Goal: Find specific page/section: Find specific page/section

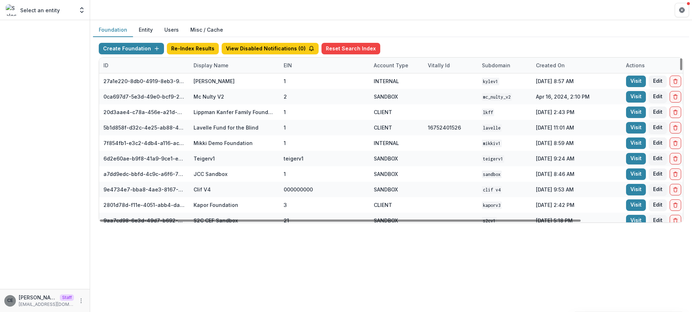
click at [212, 67] on div "Display Name" at bounding box center [211, 66] width 44 height 8
click at [210, 82] on input at bounding box center [234, 82] width 86 height 12
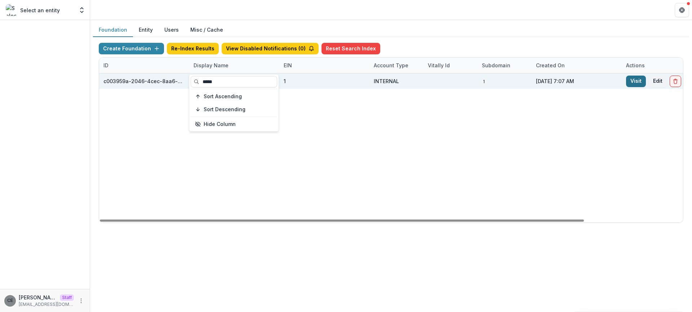
type input "*****"
click at [641, 83] on link "Visit" at bounding box center [636, 82] width 20 height 12
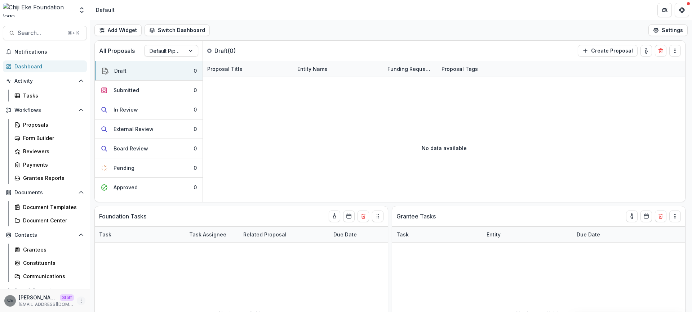
click at [78, 300] on icon "More" at bounding box center [81, 301] width 6 height 6
click at [102, 285] on link "User Settings" at bounding box center [126, 286] width 77 height 12
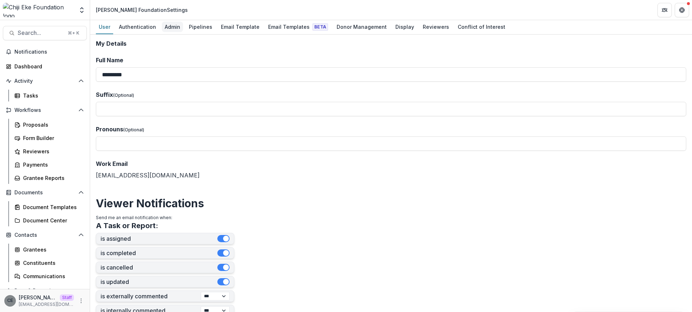
click at [173, 27] on div "Admin" at bounding box center [172, 27] width 21 height 10
